Goal: Check status: Check status

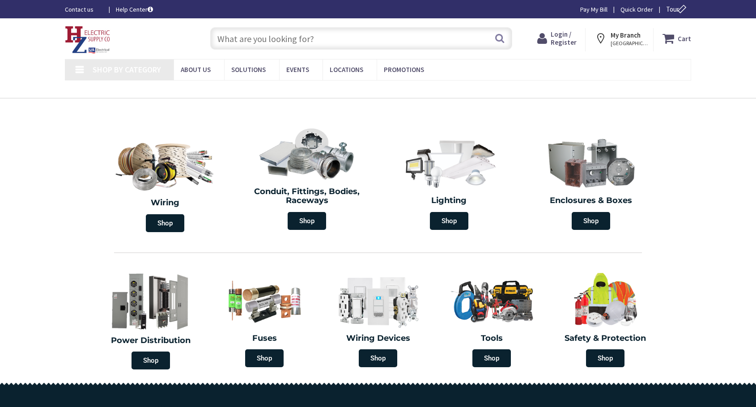
type input "MA-[GEOGRAPHIC_DATA], [GEOGRAPHIC_DATA]"
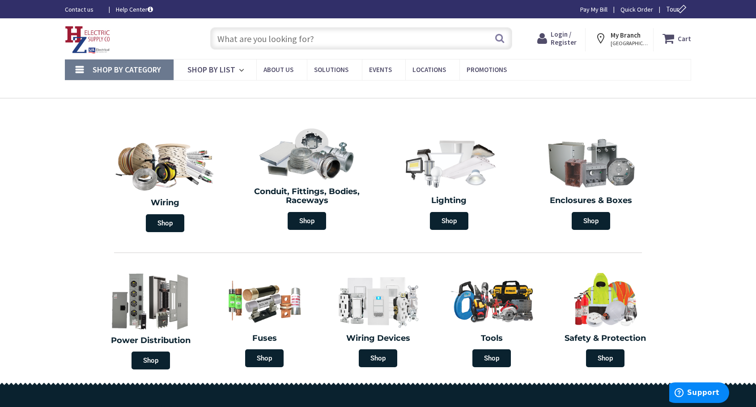
click at [568, 36] on span "Login / Register" at bounding box center [563, 38] width 26 height 17
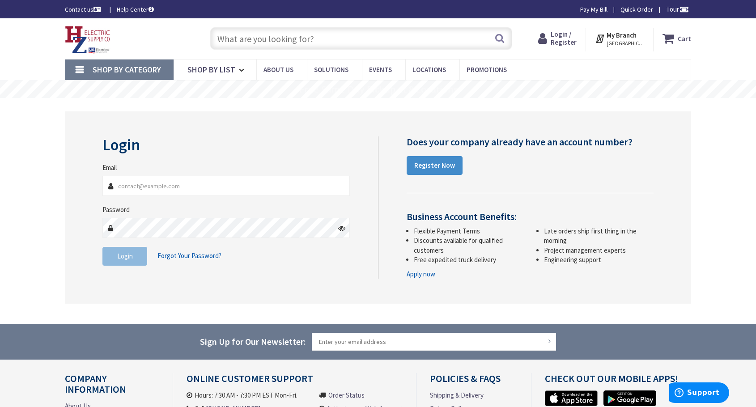
type input "tim@easthamptonelectric.com"
click at [135, 258] on button "Login" at bounding box center [124, 256] width 45 height 19
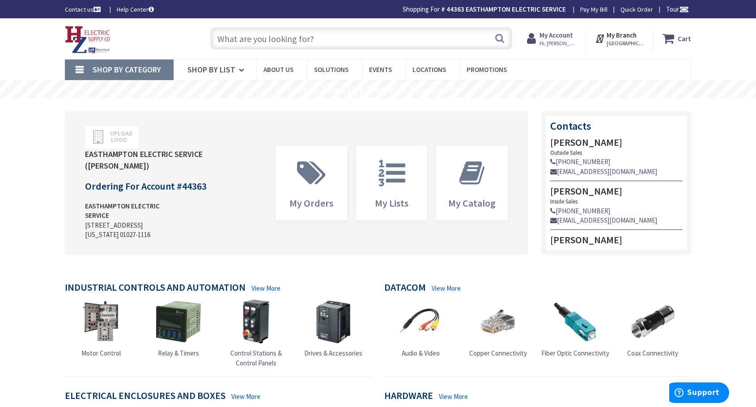
click at [568, 40] on span "Hi, Tim" at bounding box center [558, 43] width 38 height 7
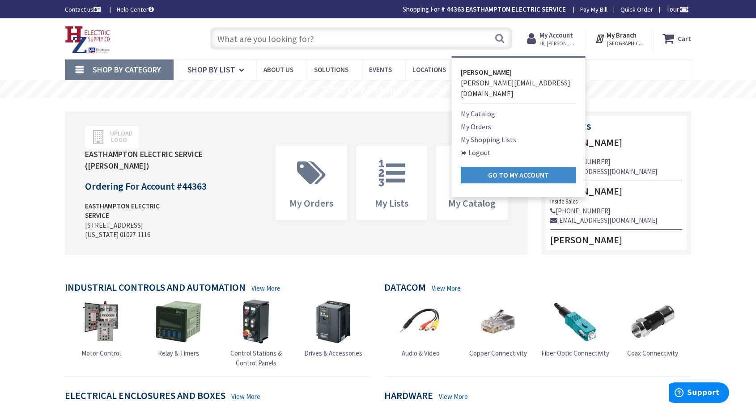
click at [488, 121] on link "My Orders" at bounding box center [476, 126] width 30 height 11
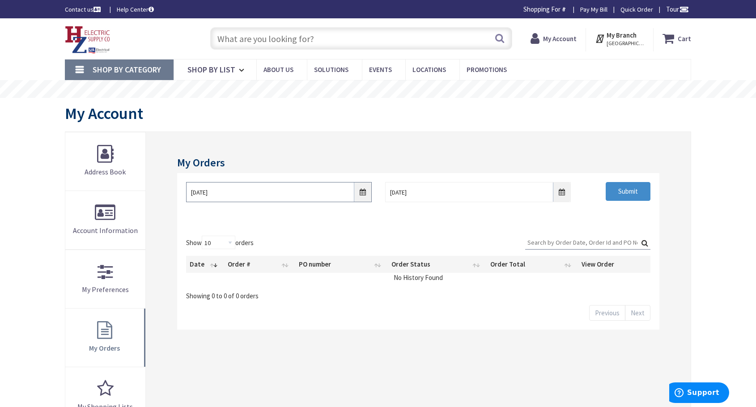
click at [289, 186] on input "8/28/2025" at bounding box center [279, 192] width 186 height 20
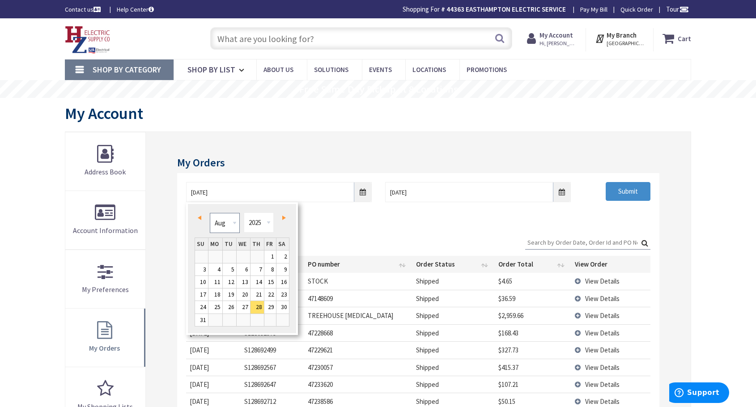
click at [232, 222] on select "Jan Feb Mar Apr May Jun Jul Aug Sep Oct Nov Dec" at bounding box center [225, 223] width 30 height 20
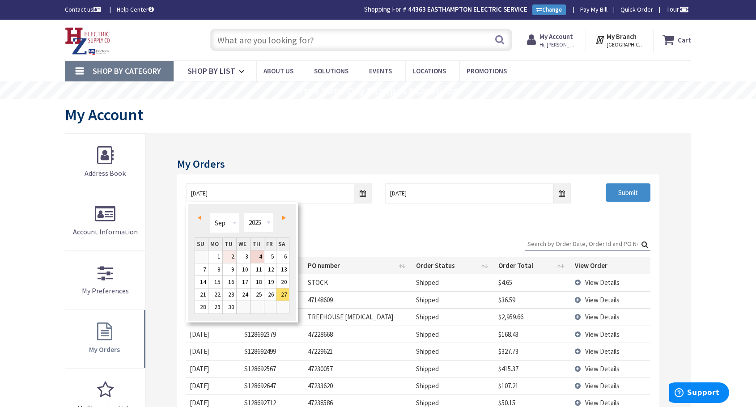
click at [229, 257] on link "2" at bounding box center [229, 256] width 13 height 12
type input "[DATE]"
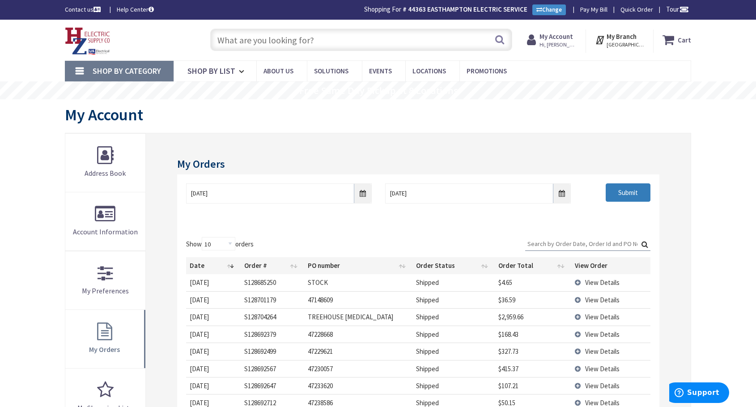
click at [647, 192] on input "Submit" at bounding box center [627, 192] width 45 height 19
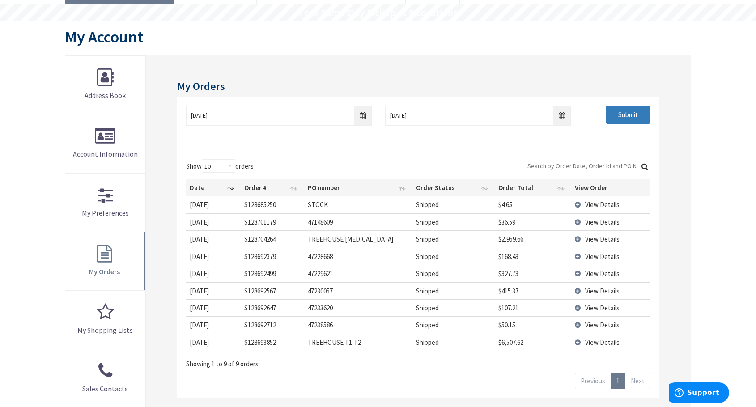
scroll to position [89, 0]
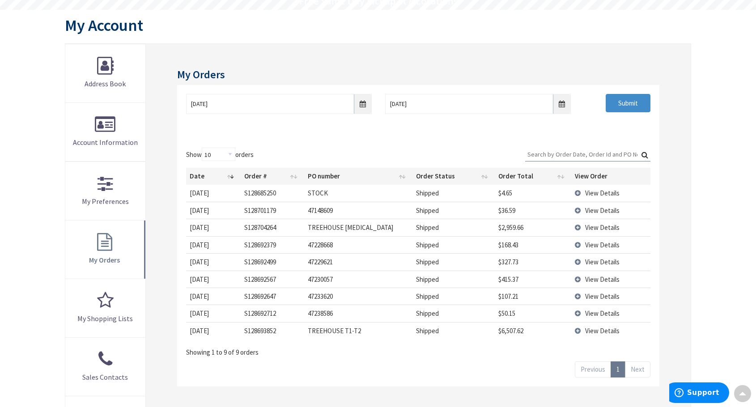
click at [610, 262] on span "View Details" at bounding box center [602, 262] width 34 height 8
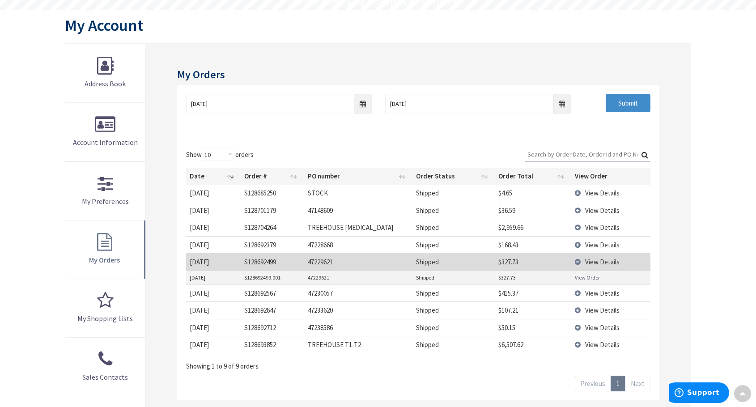
click at [589, 277] on link "View Order" at bounding box center [587, 278] width 25 height 8
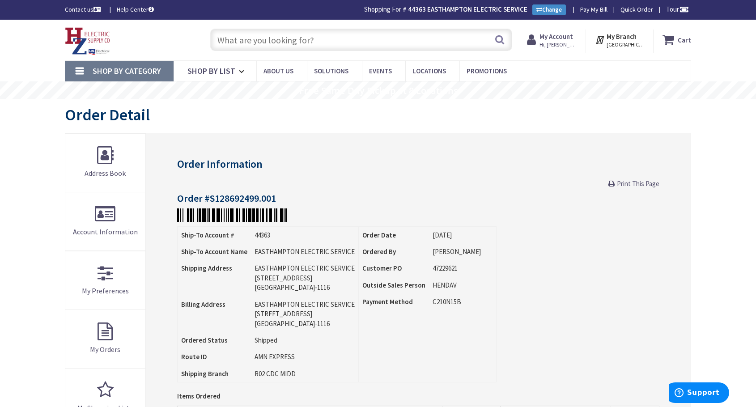
click at [652, 182] on span "Print This Page" at bounding box center [638, 183] width 42 height 8
